Goal: Information Seeking & Learning: Learn about a topic

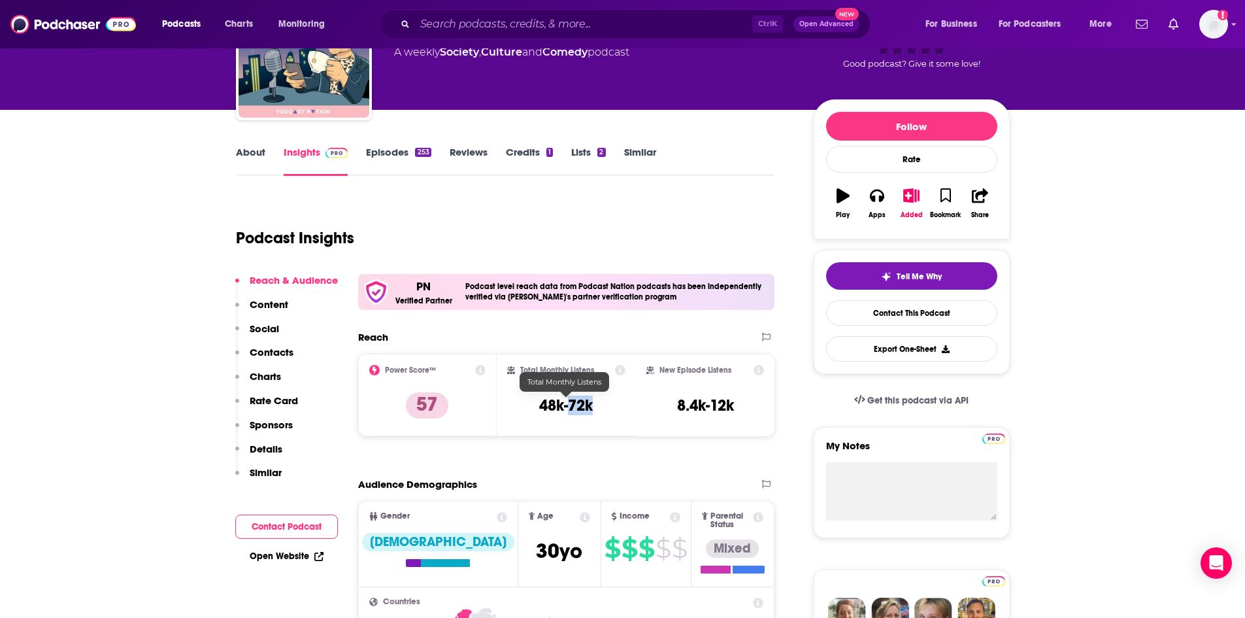
drag, startPoint x: 594, startPoint y: 407, endPoint x: 571, endPoint y: 406, distance: 22.9
click at [571, 406] on h3 "48k-72k" at bounding box center [566, 406] width 54 height 20
copy h3 "72k"
click at [250, 153] on link "About" at bounding box center [250, 161] width 29 height 30
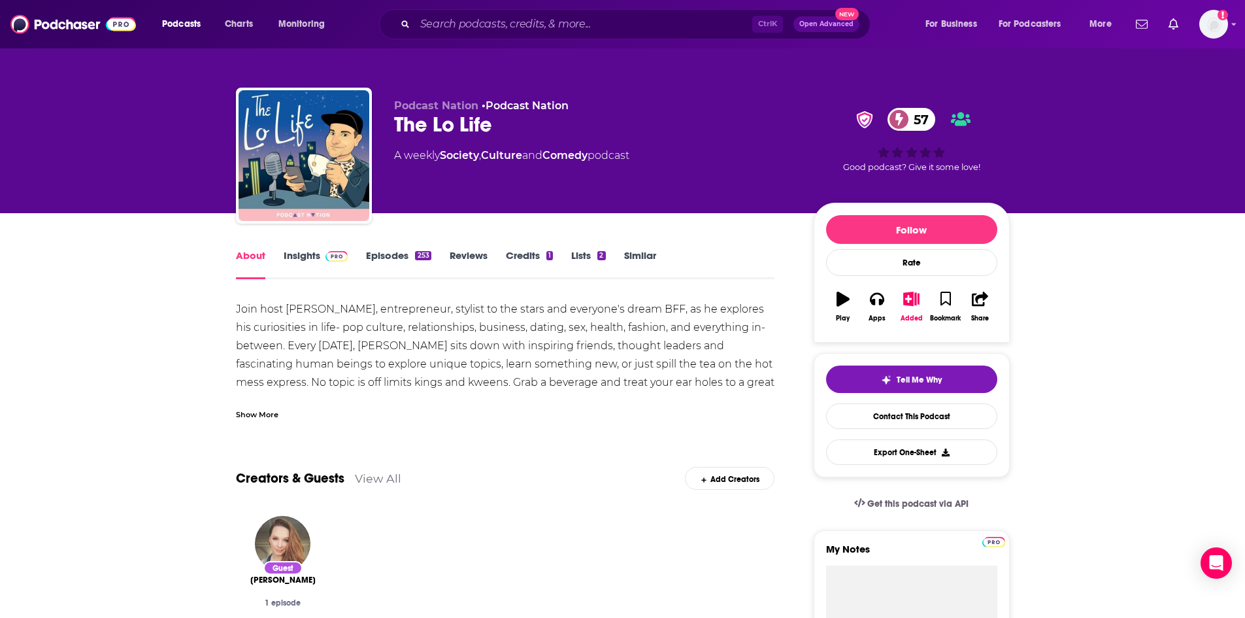
click at [269, 414] on div "Show More" at bounding box center [257, 413] width 42 height 12
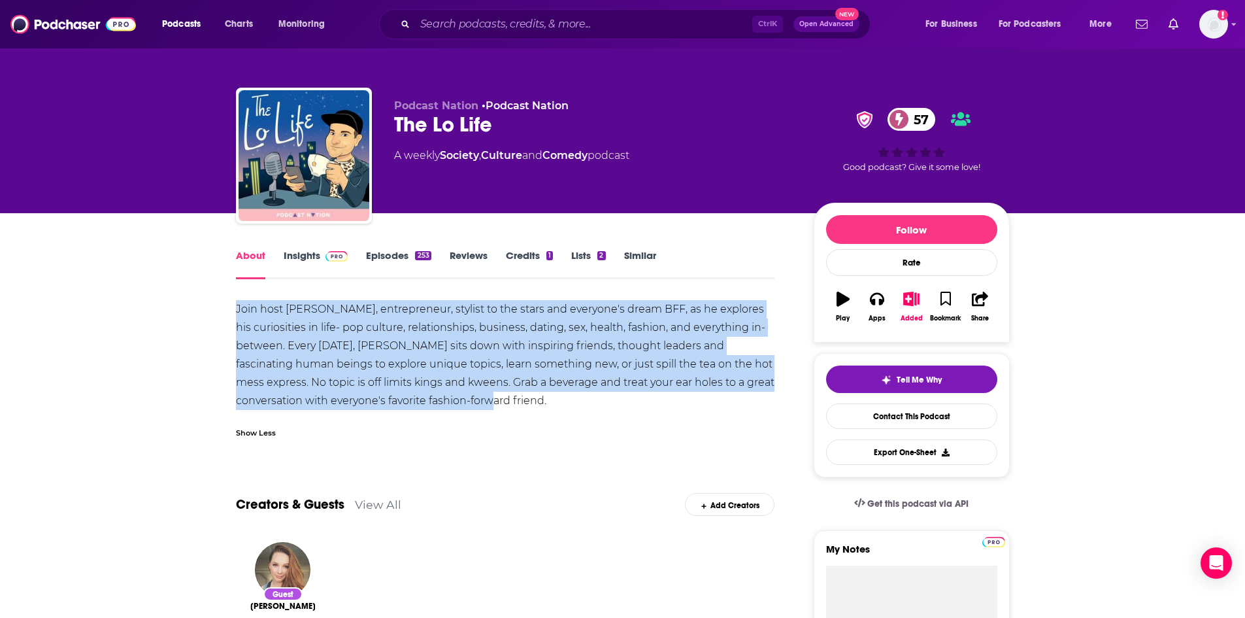
drag, startPoint x: 481, startPoint y: 401, endPoint x: 233, endPoint y: 310, distance: 263.9
copy div "Join host [PERSON_NAME], entrepreneur, stylist to the stars and everyone's drea…"
